Goal: Navigation & Orientation: Find specific page/section

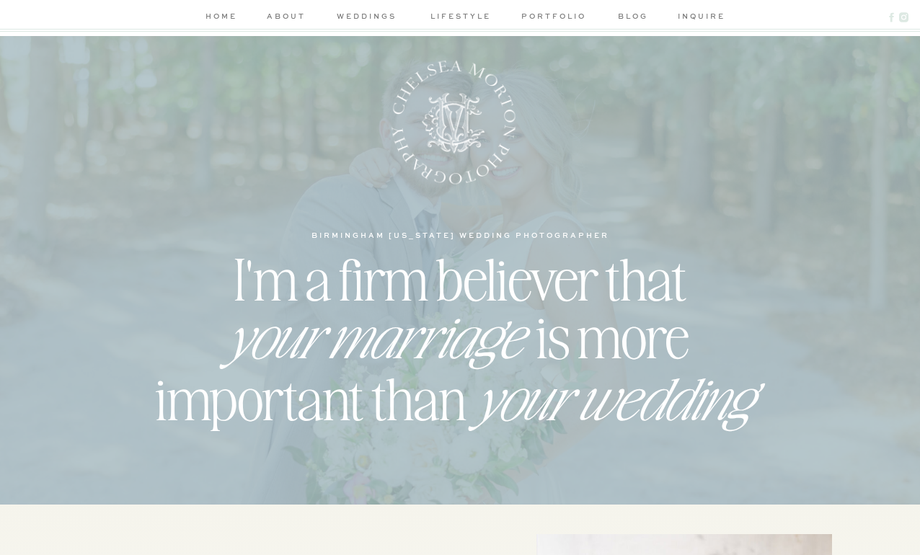
click at [473, 13] on nav "lifestyle" at bounding box center [460, 17] width 68 height 15
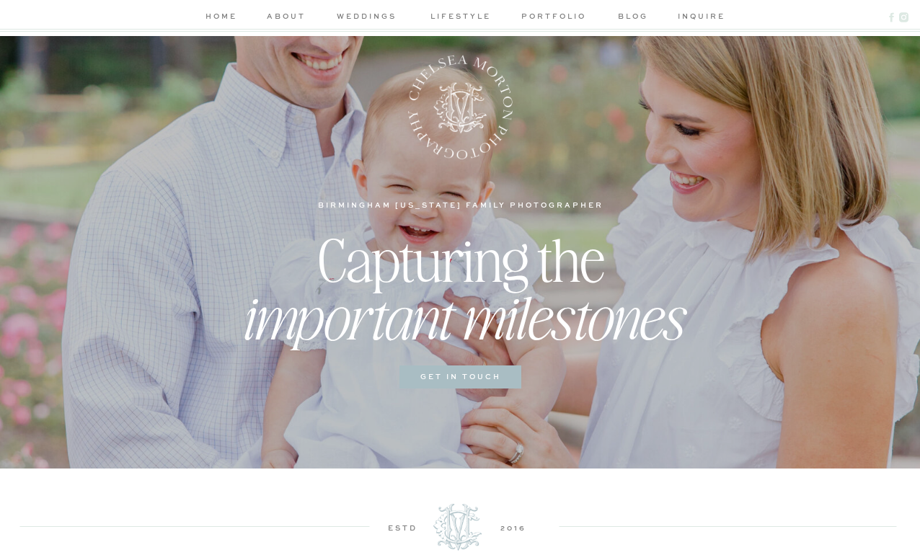
click at [707, 13] on nav "inquire" at bounding box center [698, 17] width 41 height 15
click at [567, 19] on nav "portfolio" at bounding box center [553, 17] width 68 height 15
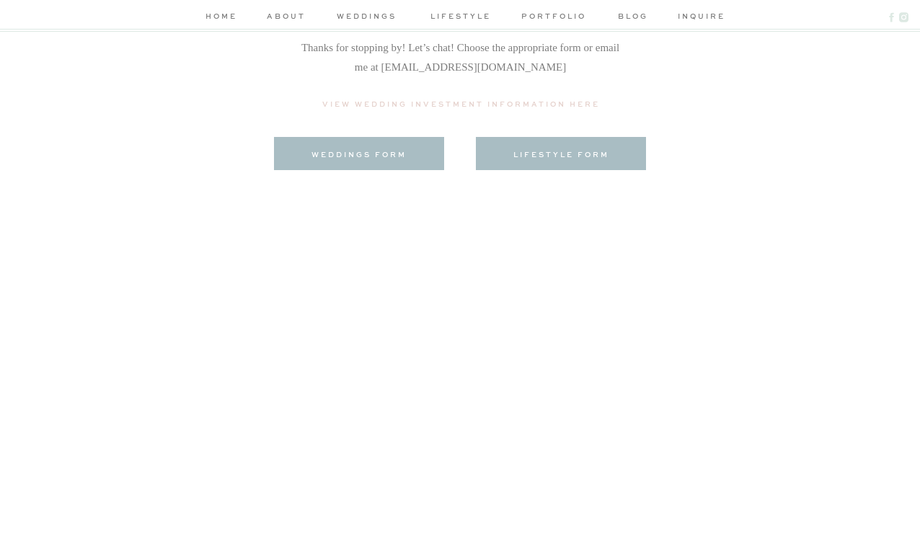
scroll to position [409, 0]
